Goal: Use online tool/utility: Utilize a website feature to perform a specific function

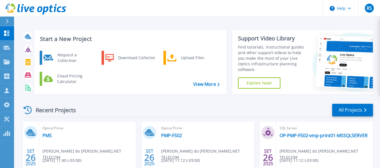
click at [57, 128] on span "Optical Prime" at bounding box center [87, 128] width 90 height 6
click at [50, 133] on link "PMS" at bounding box center [46, 136] width 9 height 6
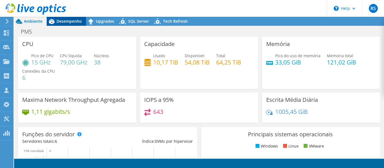
click at [61, 22] on span "Desempenho" at bounding box center [68, 21] width 25 height 5
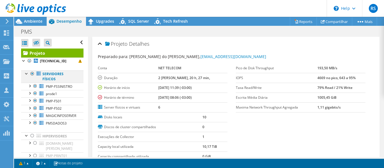
click at [25, 74] on div at bounding box center [27, 74] width 6 height 6
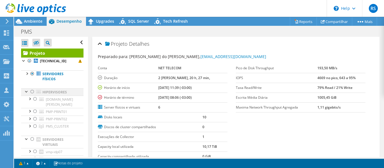
click at [24, 92] on div at bounding box center [27, 92] width 6 height 6
click at [32, 93] on div at bounding box center [33, 92] width 6 height 7
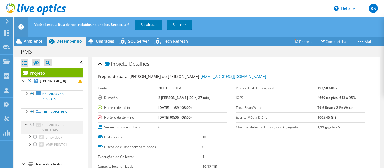
click at [31, 124] on div at bounding box center [33, 124] width 6 height 7
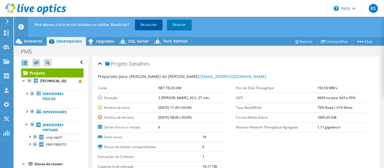
click at [154, 25] on link "Recalcular" at bounding box center [149, 25] width 28 height 10
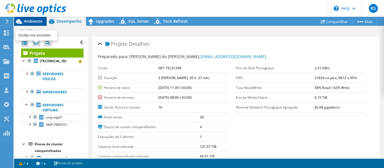
click at [35, 22] on span "Ambiente" at bounding box center [33, 21] width 19 height 5
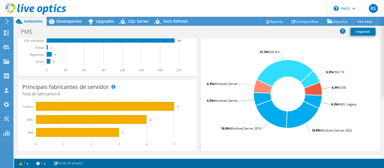
radio input "true"
radio input "false"
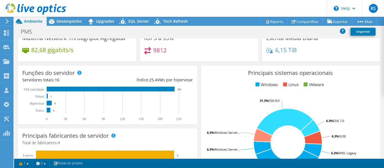
scroll to position [56, 0]
